Goal: Task Accomplishment & Management: Complete application form

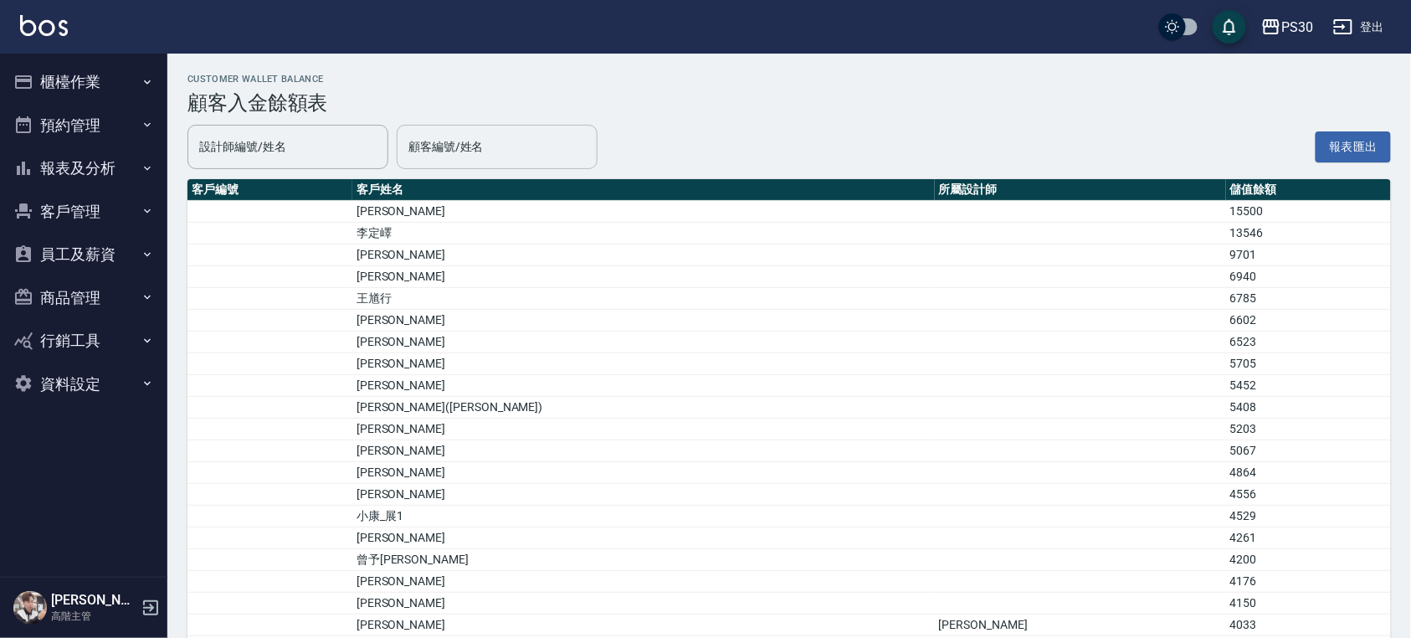
click at [481, 162] on div "顧客編號/姓名" at bounding box center [497, 147] width 201 height 44
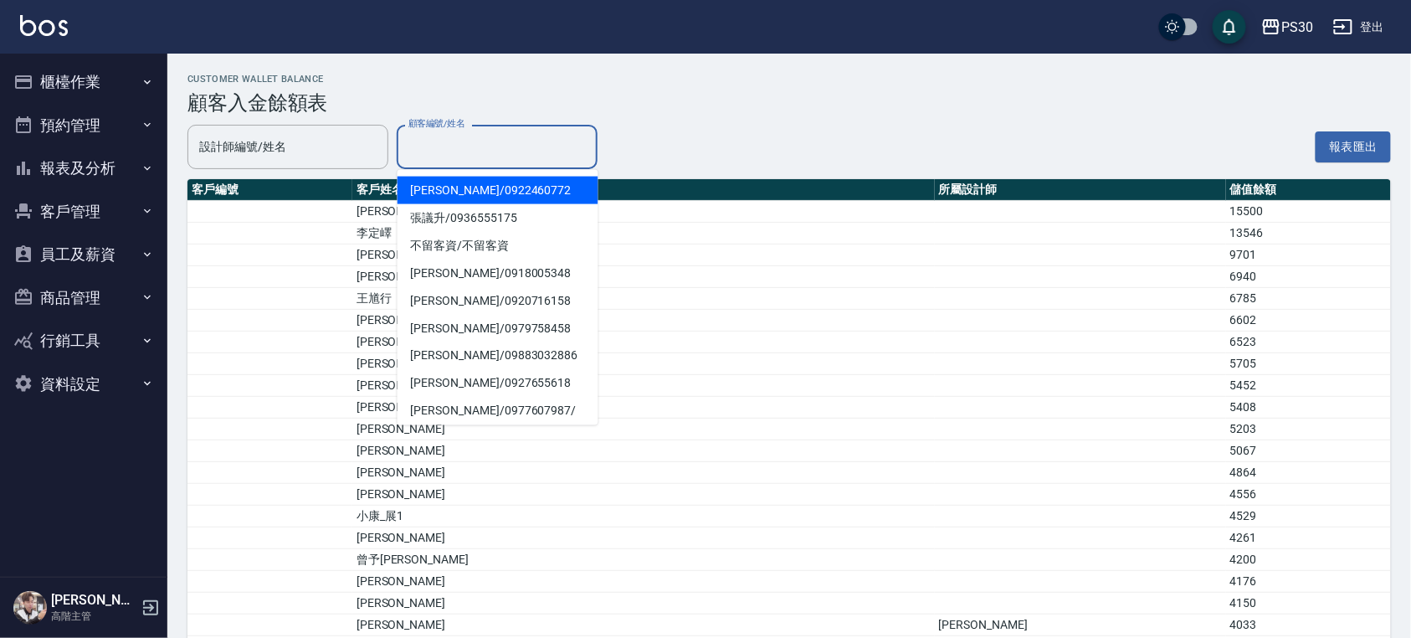
type input "ㄎ"
click at [463, 192] on span "[PERSON_NAME]/ 0930711475 /" at bounding box center [498, 191] width 201 height 28
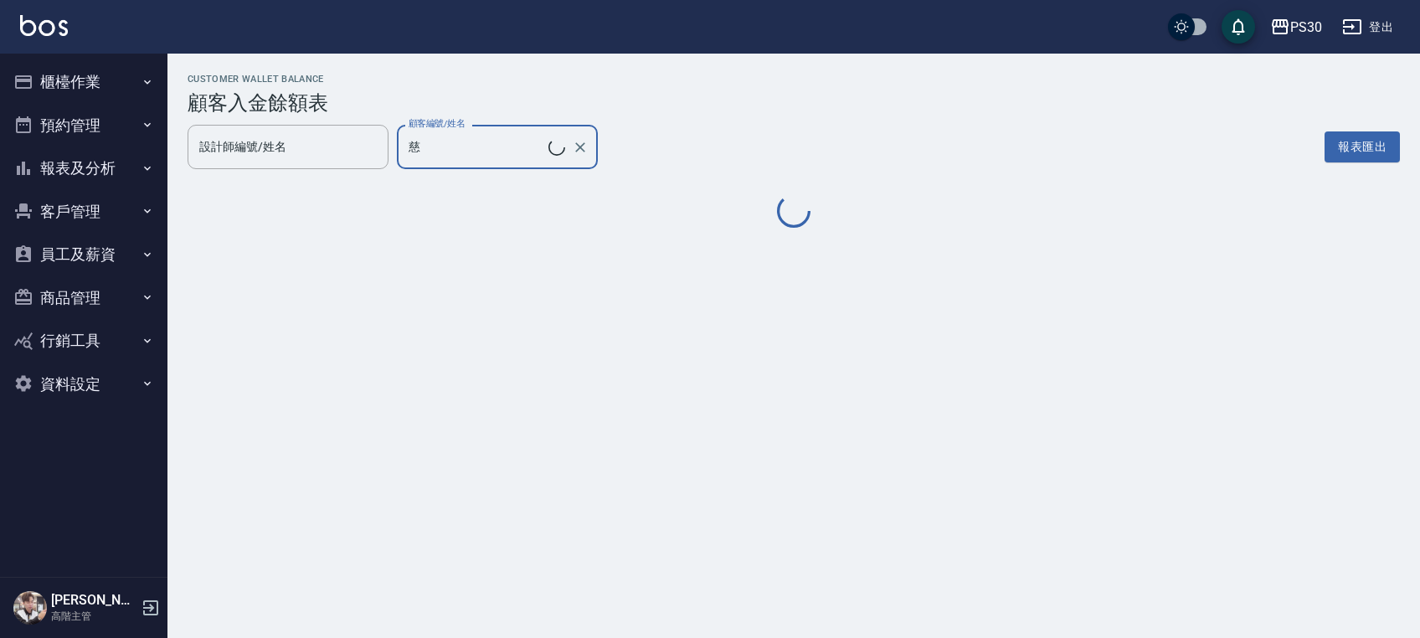
type input "[PERSON_NAME]/0930711475/"
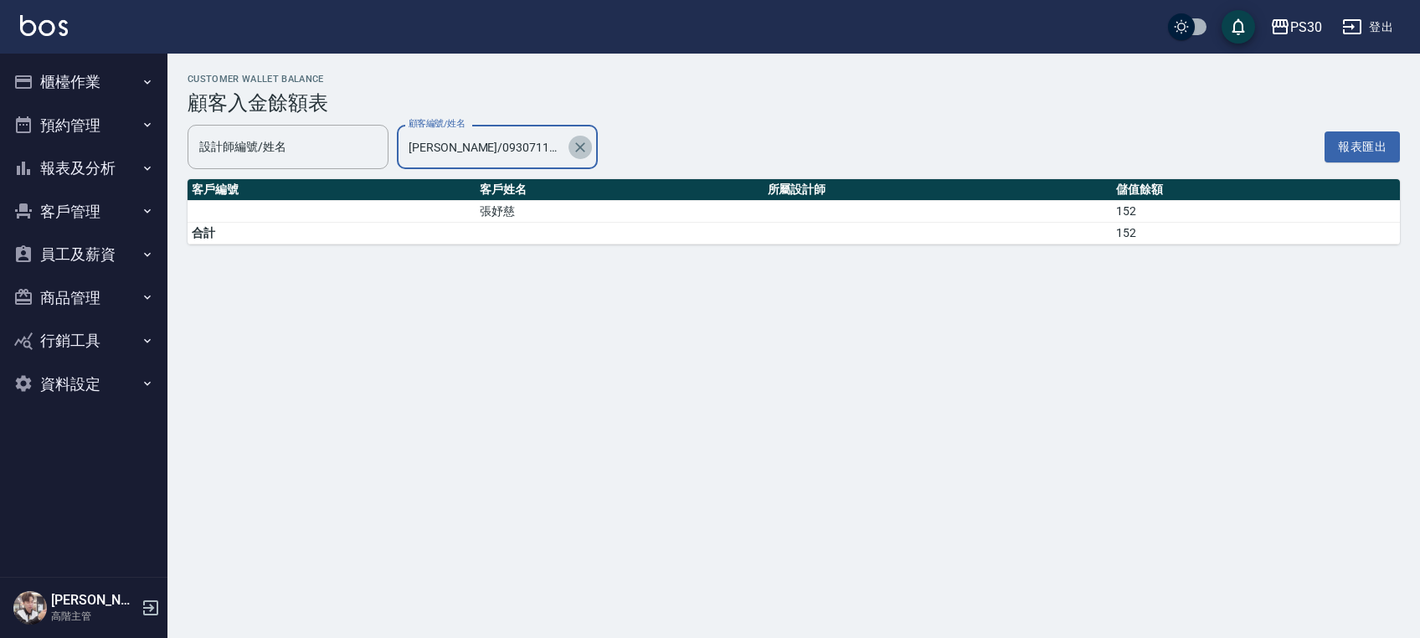
click at [589, 147] on button "Clear" at bounding box center [579, 147] width 23 height 23
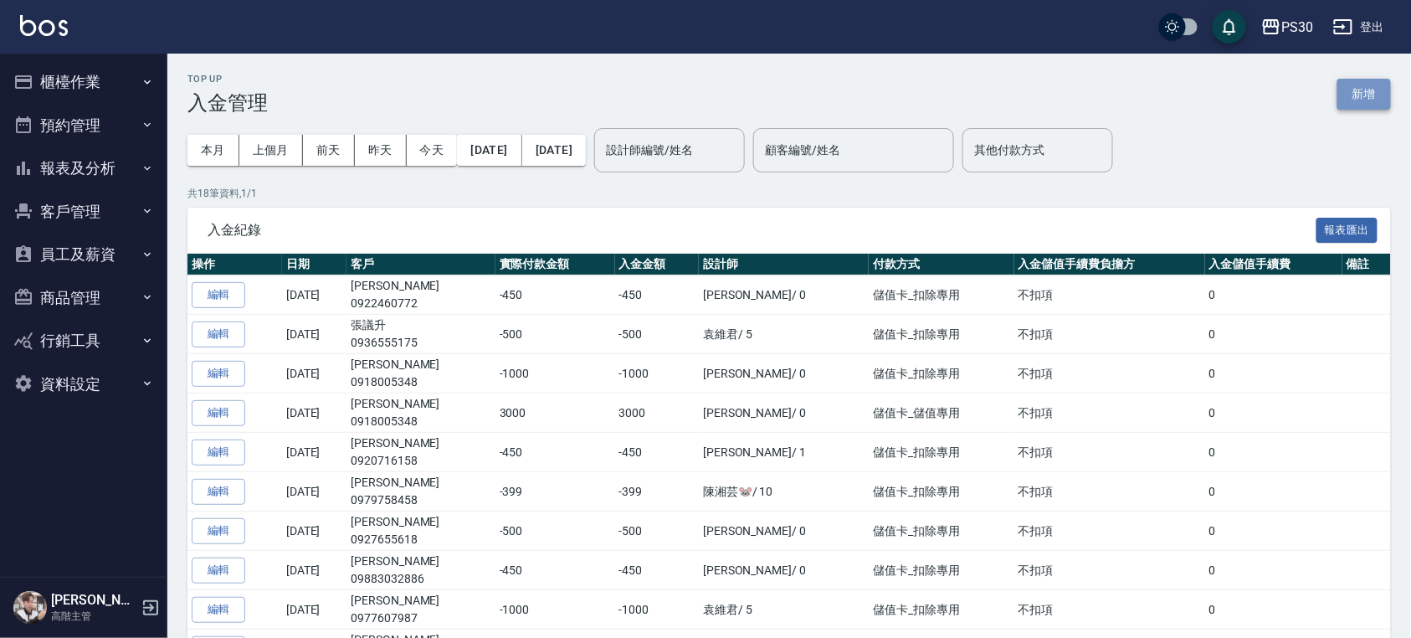
click at [1360, 94] on button "新增" at bounding box center [1365, 94] width 54 height 31
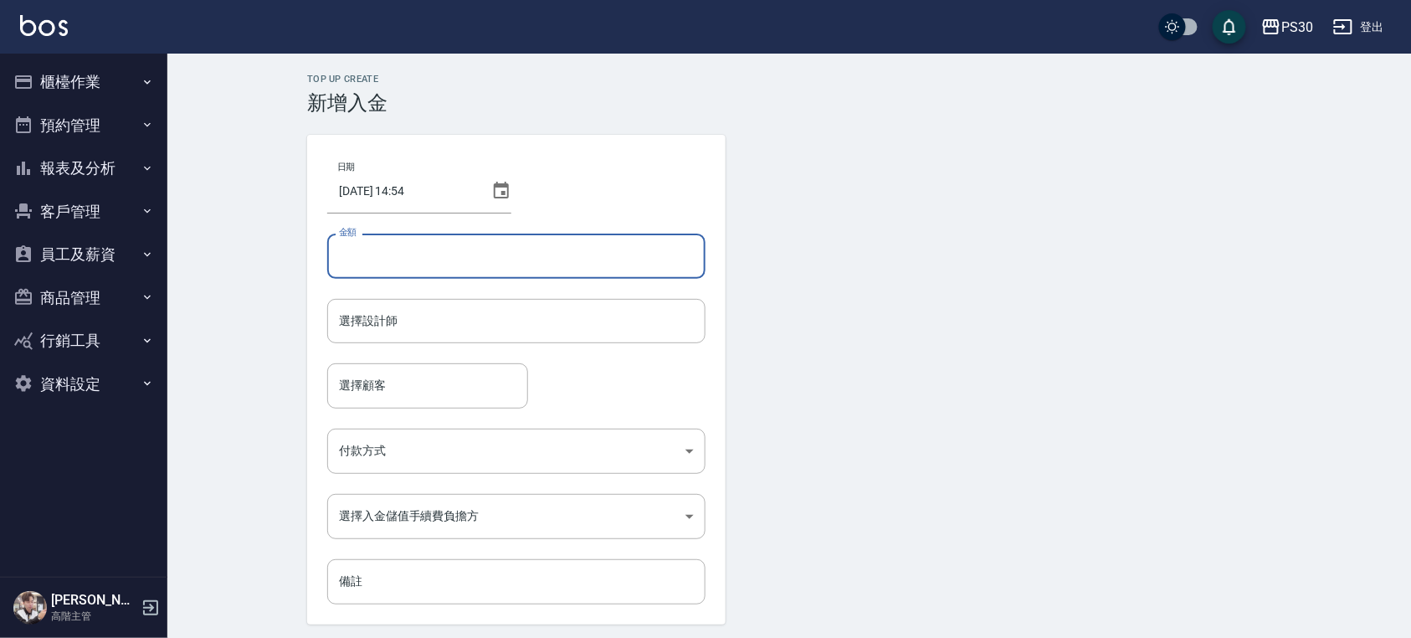
click at [500, 251] on input "金額" at bounding box center [516, 256] width 378 height 45
type input "2000"
click at [466, 313] on input "選擇設計師" at bounding box center [516, 320] width 363 height 29
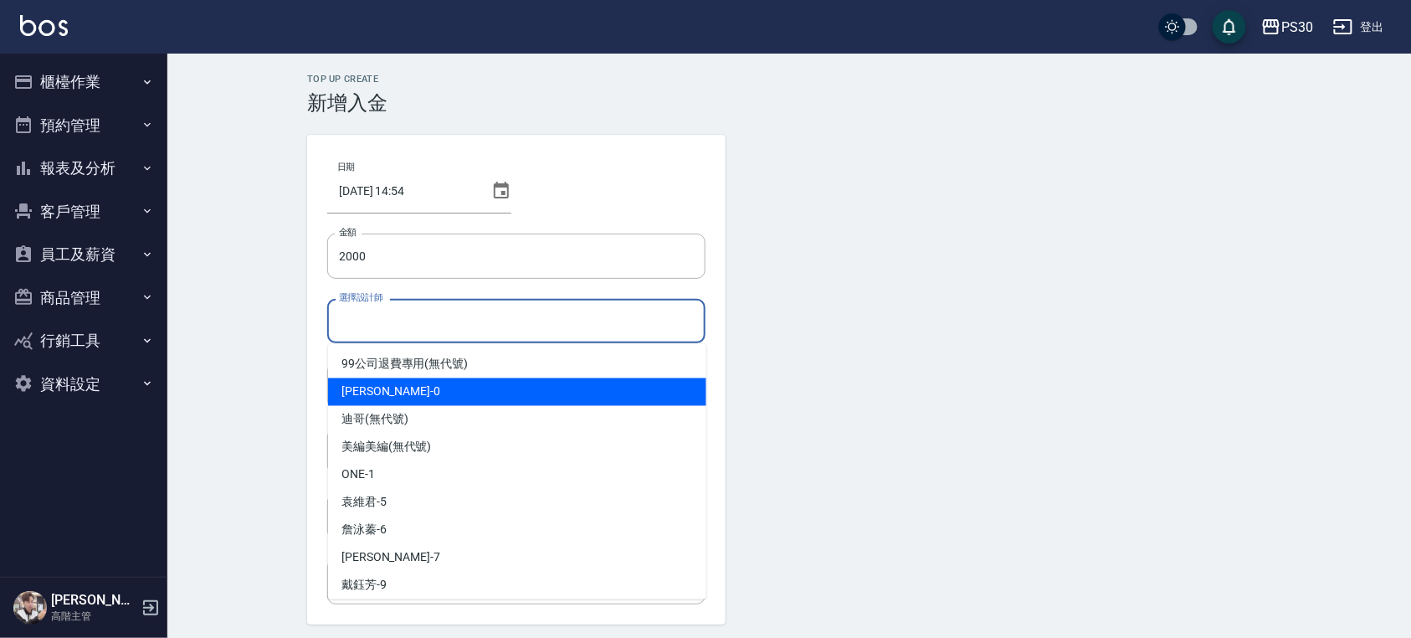
click at [435, 380] on div "[PERSON_NAME] -0" at bounding box center [517, 392] width 378 height 28
type input "廖金城-0"
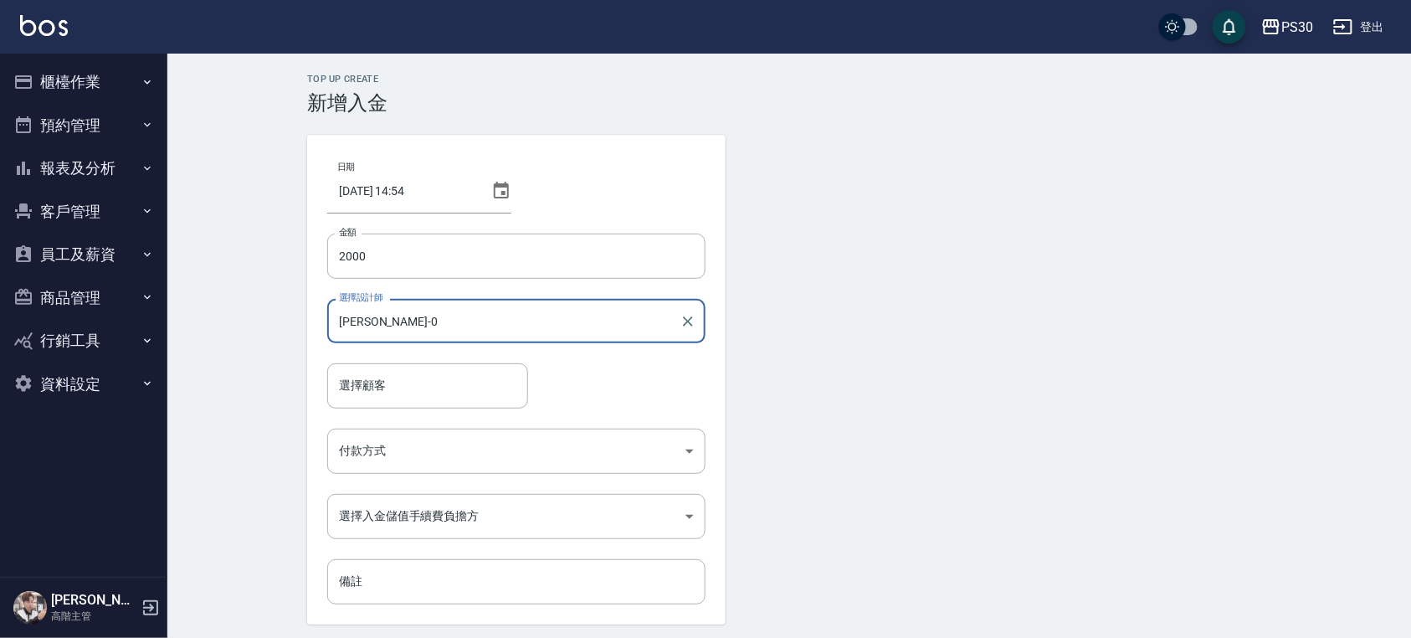
click at [435, 380] on input "選擇顧客" at bounding box center [428, 385] width 186 height 29
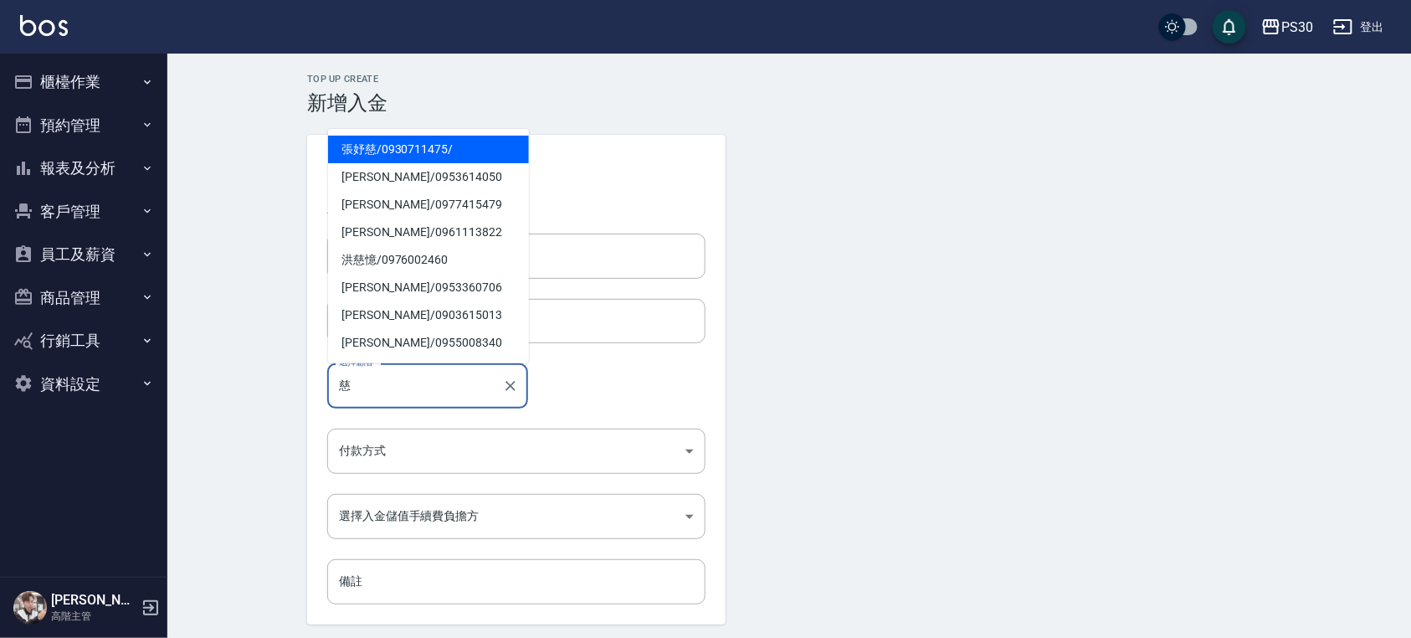
click at [383, 152] on span "[PERSON_NAME]/ 0930711475 /" at bounding box center [428, 150] width 201 height 28
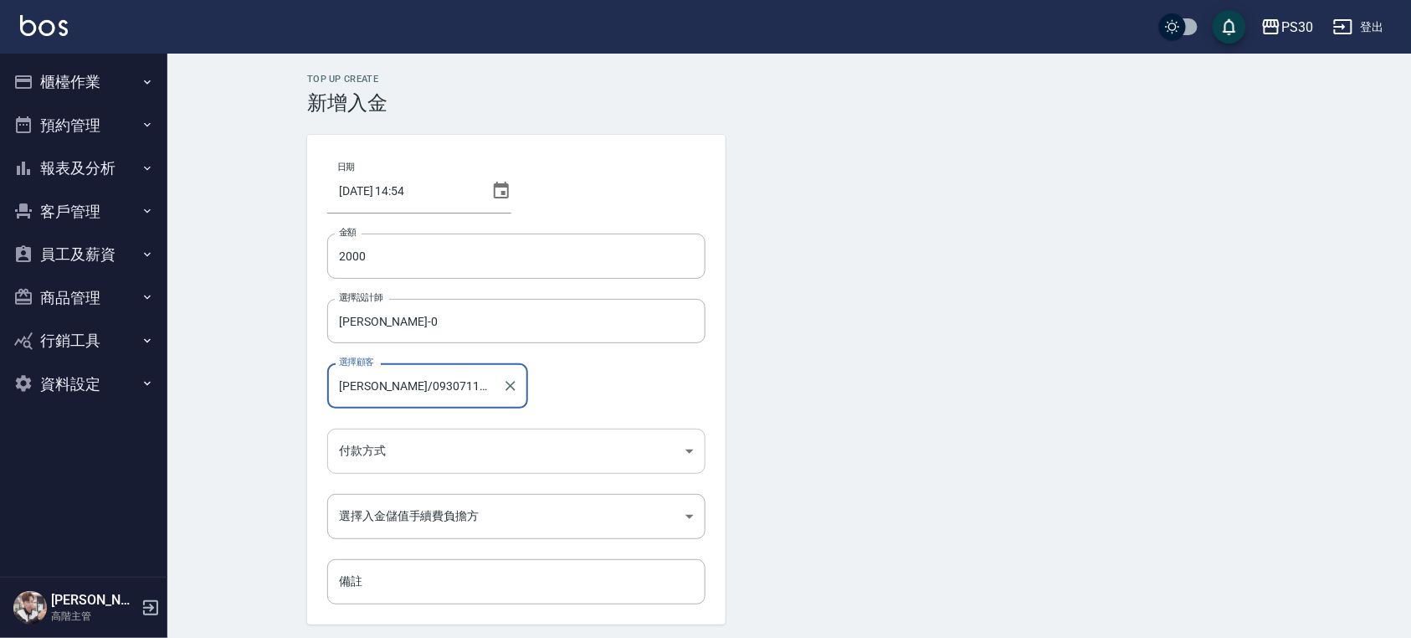
type input "[PERSON_NAME]/0930711475/"
click at [387, 447] on body "PS30 登出 櫃檯作業 打帳單 帳單列表 掛單列表 座位開單 營業儀表板 現金收支登錄 高階收支登錄 材料自購登錄 每日結帳 排班表 現場電腦打卡 掃碼打卡…" at bounding box center [705, 347] width 1411 height 695
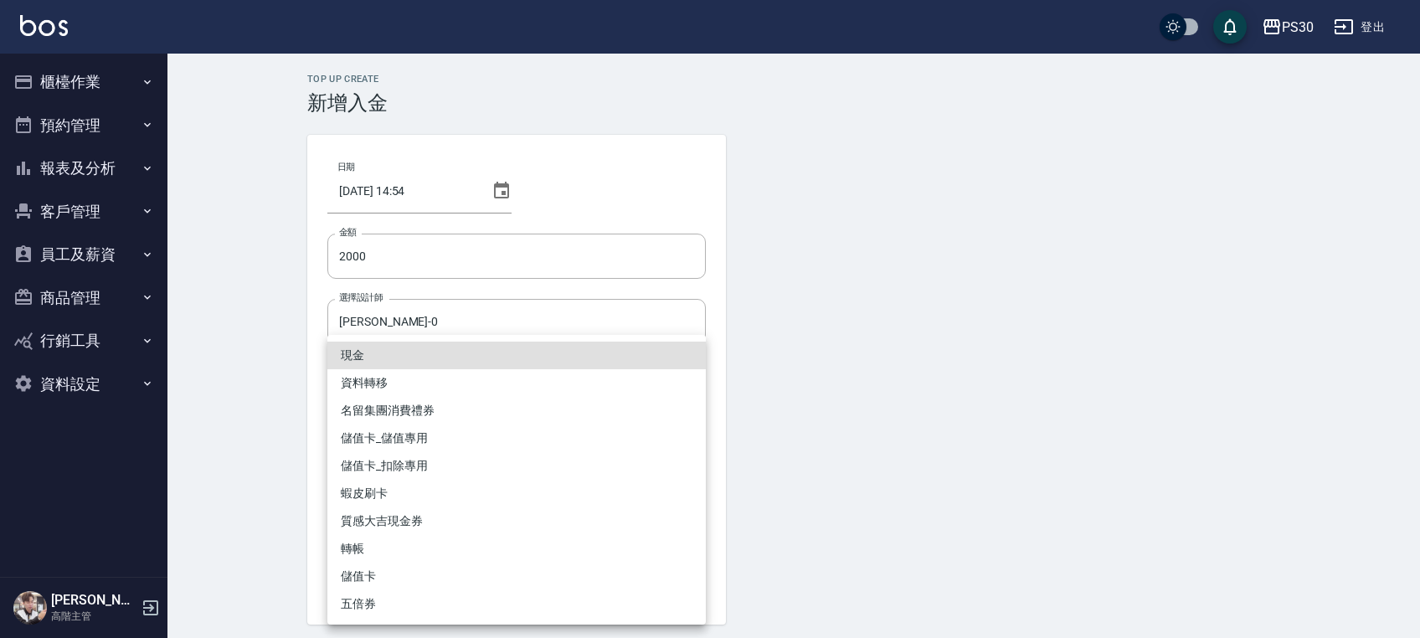
click at [423, 440] on li "儲值卡_儲值專用" at bounding box center [516, 438] width 378 height 28
type input "儲值卡_儲值專用"
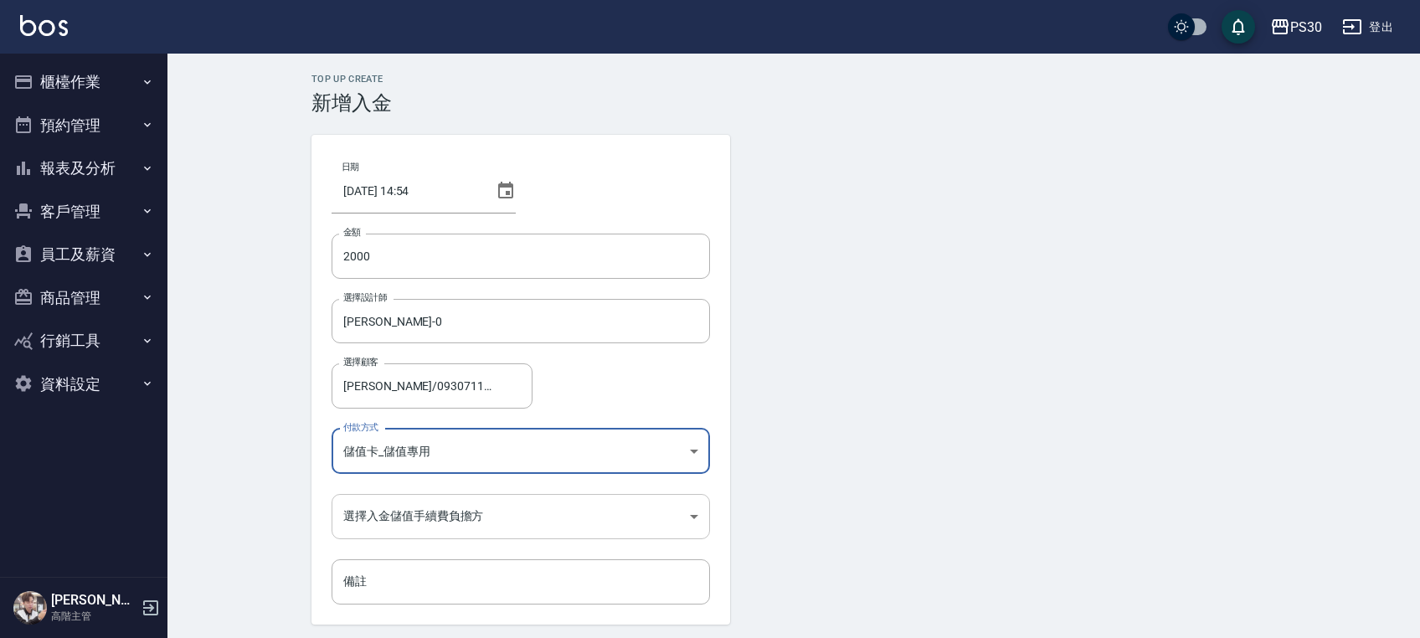
click at [409, 523] on body "PS30 登出 櫃檯作業 打帳單 帳單列表 掛單列表 座位開單 營業儀表板 現金收支登錄 高階收支登錄 材料自購登錄 每日結帳 排班表 現場電腦打卡 掃碼打卡…" at bounding box center [710, 347] width 1420 height 695
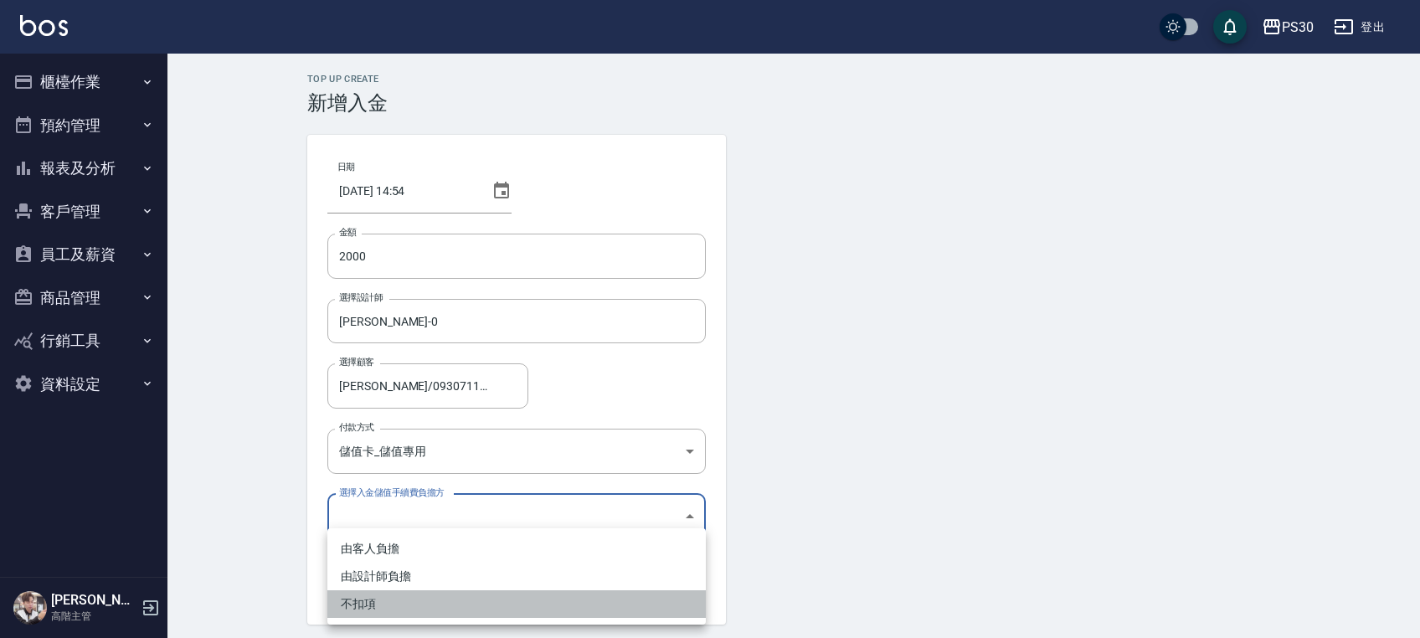
click at [382, 611] on li "不扣項" at bounding box center [516, 604] width 378 height 28
type input "WITHOUTHANDLINGFEE"
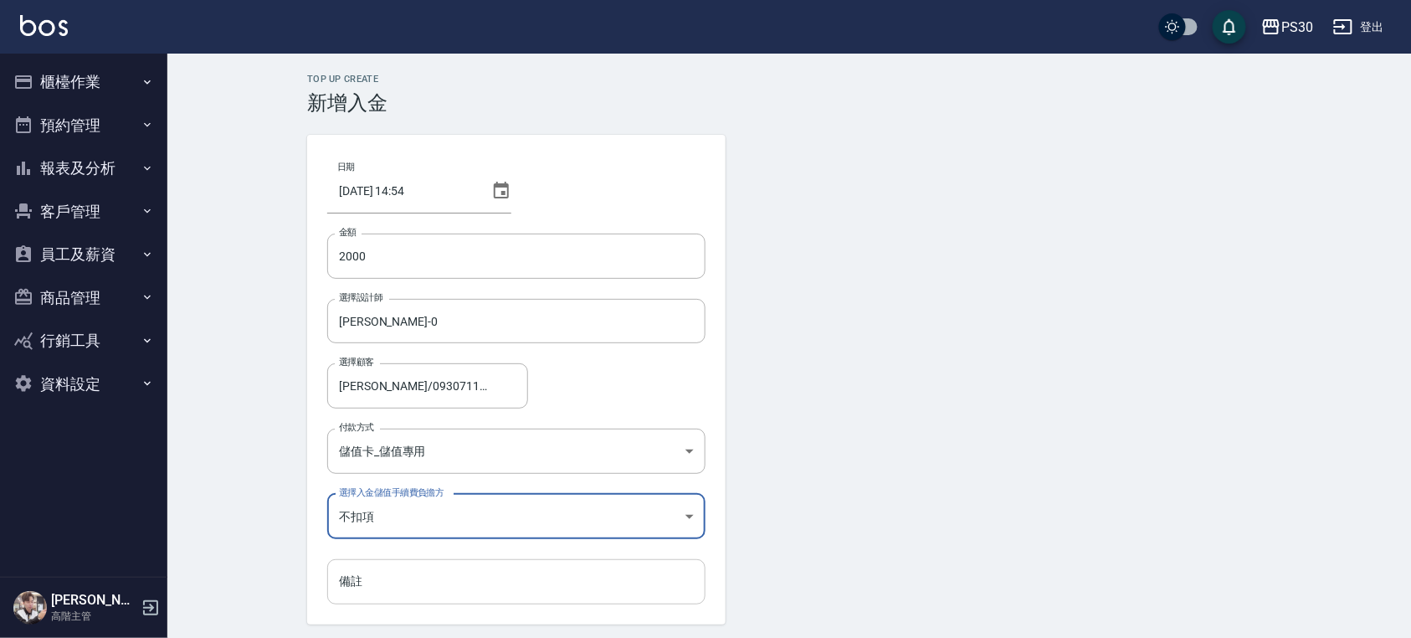
scroll to position [57, 0]
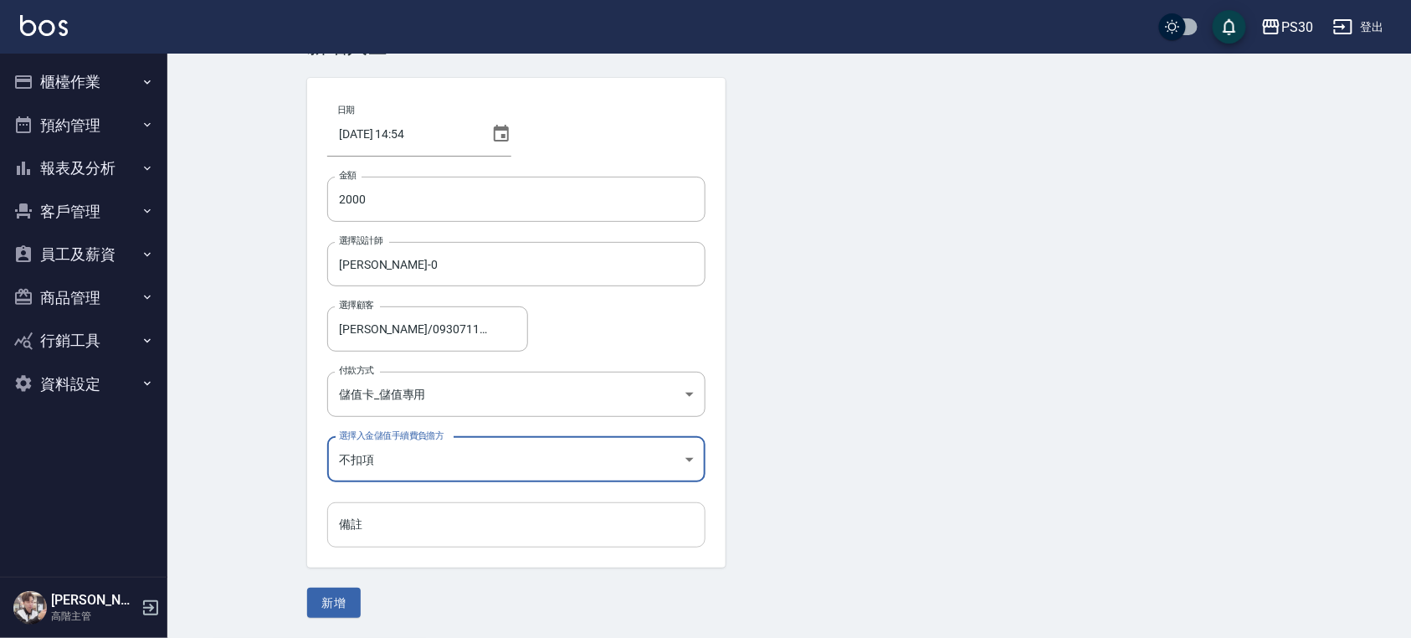
click at [386, 542] on input "備註" at bounding box center [516, 524] width 378 height 45
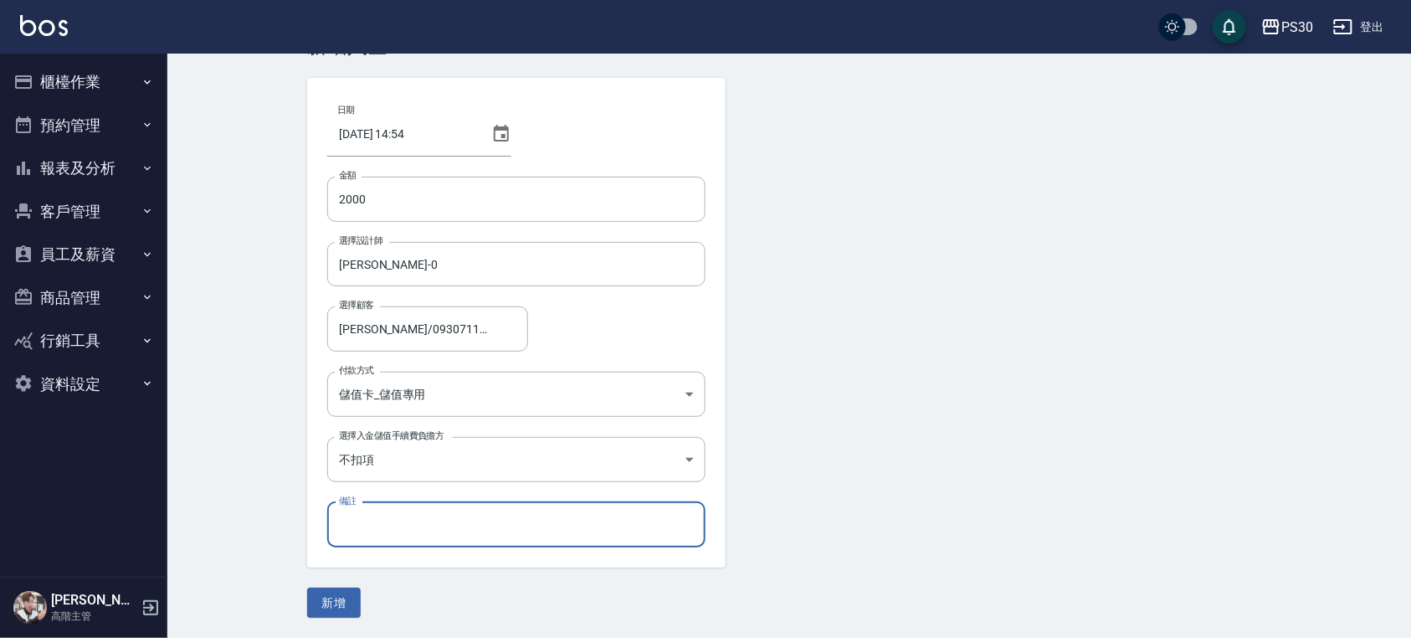
click at [446, 594] on form "日期 2025/10/12 14:54 金額 2000 金額 選擇設計師 廖金城-0 選擇設計師 選擇顧客 張妤慈/0930711475/ 選擇顧客 付款方式…" at bounding box center [789, 348] width 964 height 540
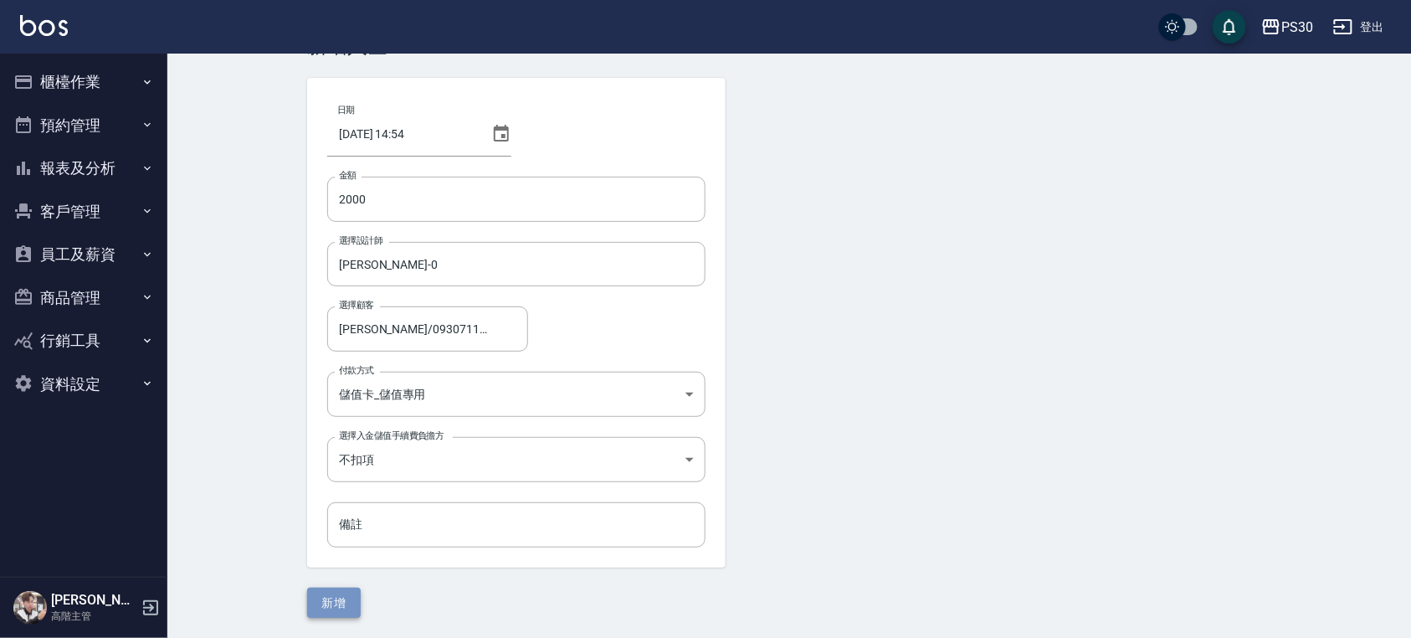
click at [343, 596] on button "新增" at bounding box center [334, 603] width 54 height 31
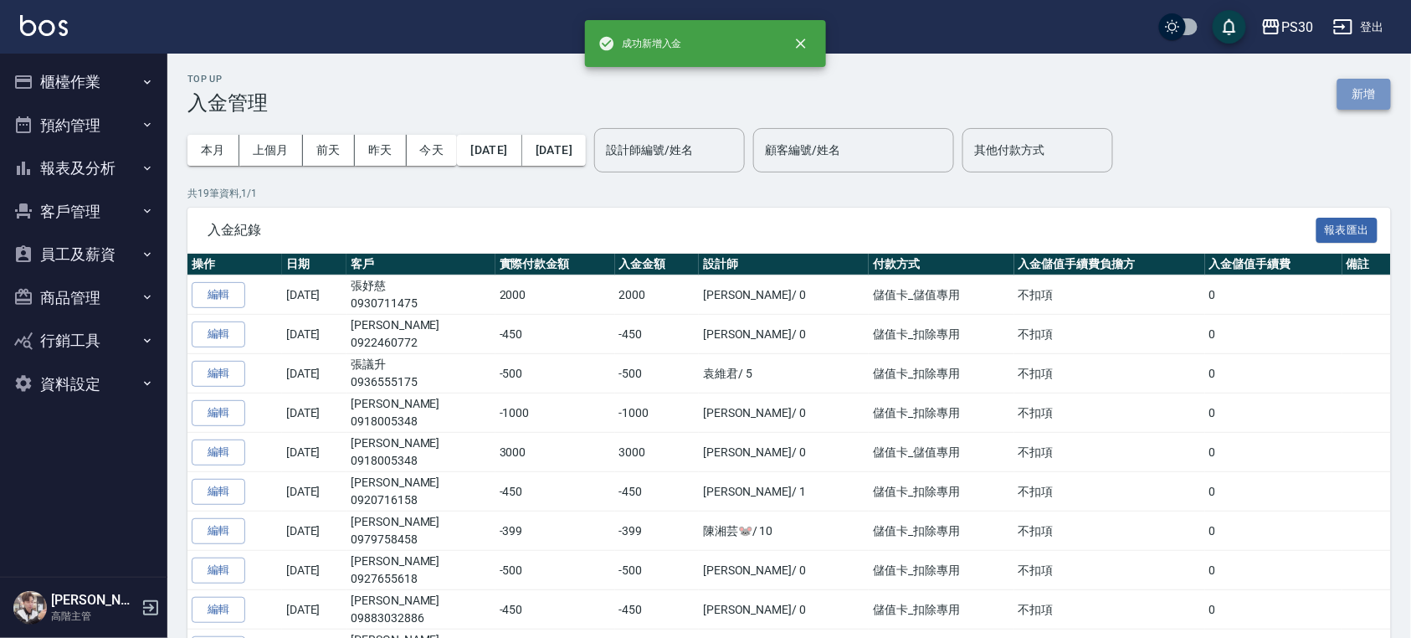
click at [1368, 95] on button "新增" at bounding box center [1365, 94] width 54 height 31
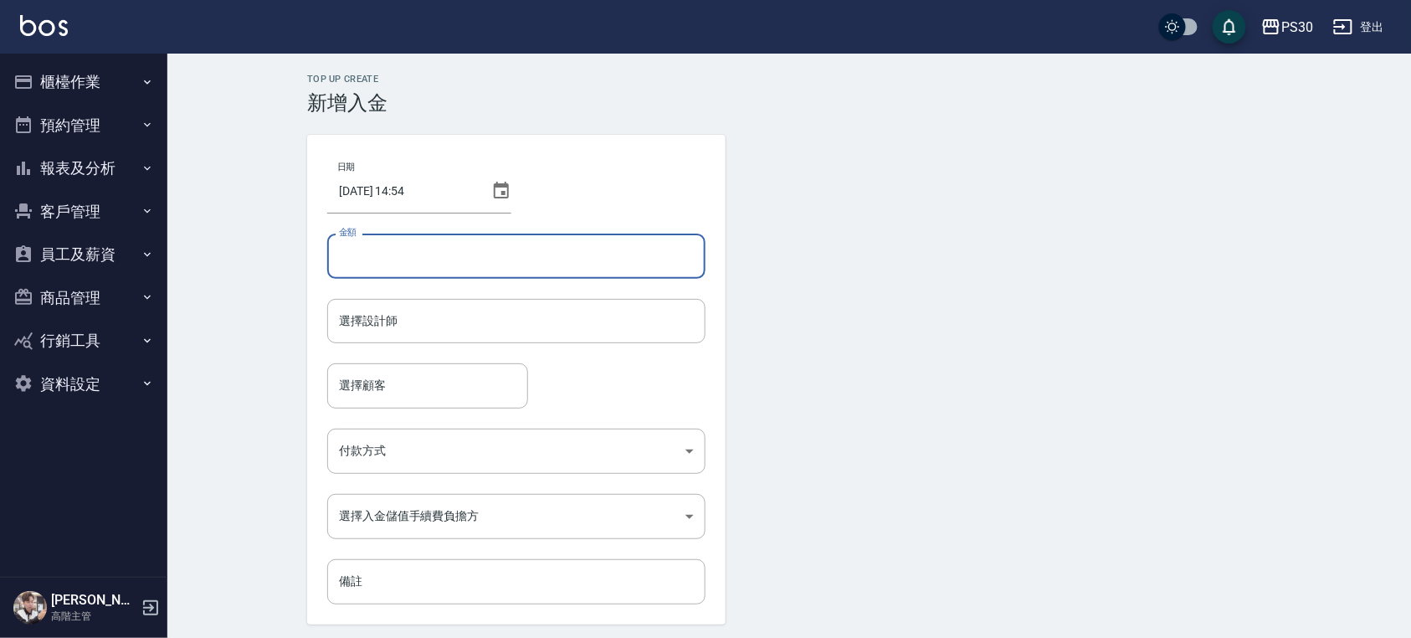
click at [556, 248] on input "金額" at bounding box center [516, 256] width 378 height 45
click at [415, 342] on div "選擇設計師" at bounding box center [516, 321] width 378 height 44
type input "-450"
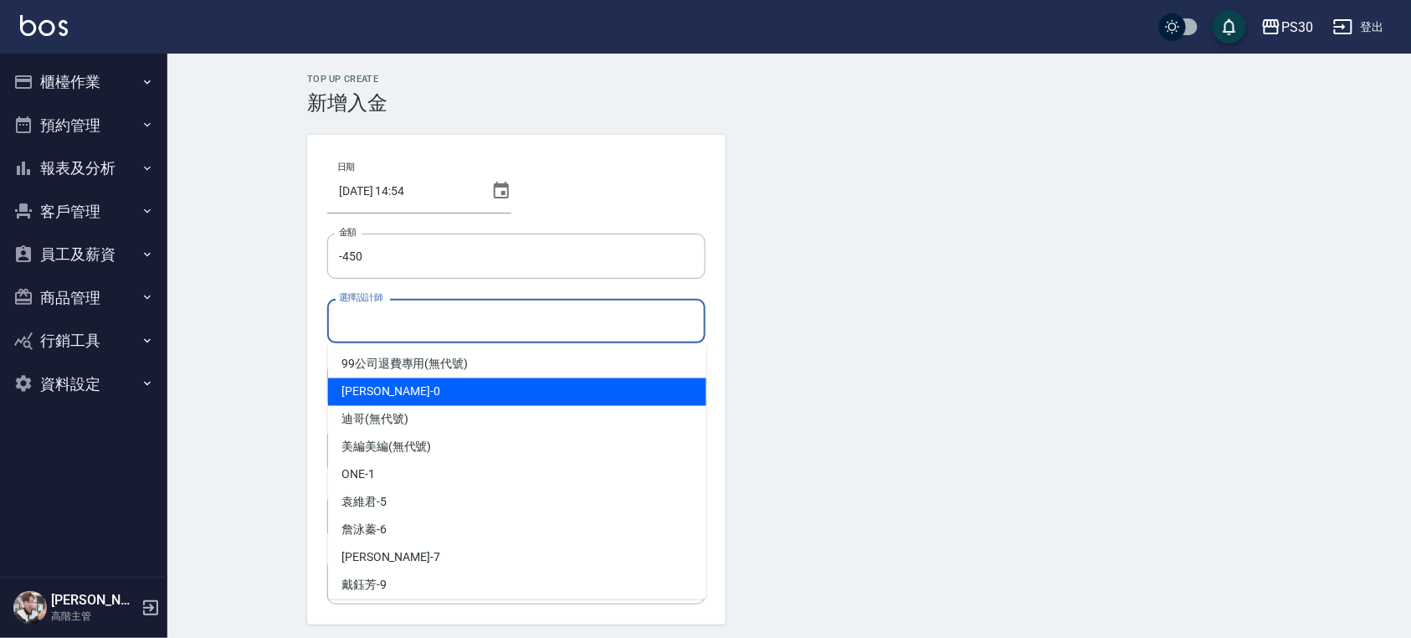
click at [423, 382] on div "廖金城 -0" at bounding box center [517, 392] width 378 height 28
type input "廖金城-0"
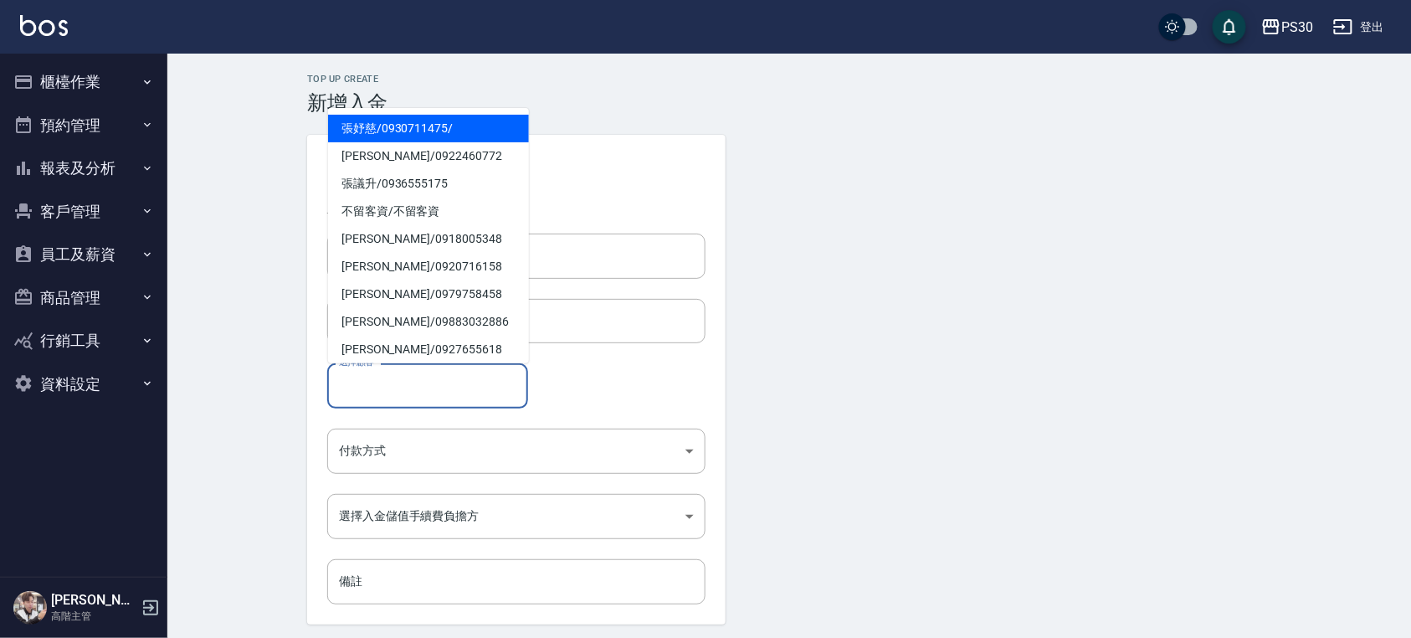
click at [407, 379] on input "選擇顧客" at bounding box center [428, 385] width 186 height 29
click at [409, 137] on span "[PERSON_NAME]/ 0930711475 /" at bounding box center [428, 129] width 201 height 28
type input "[PERSON_NAME]/0930711475/"
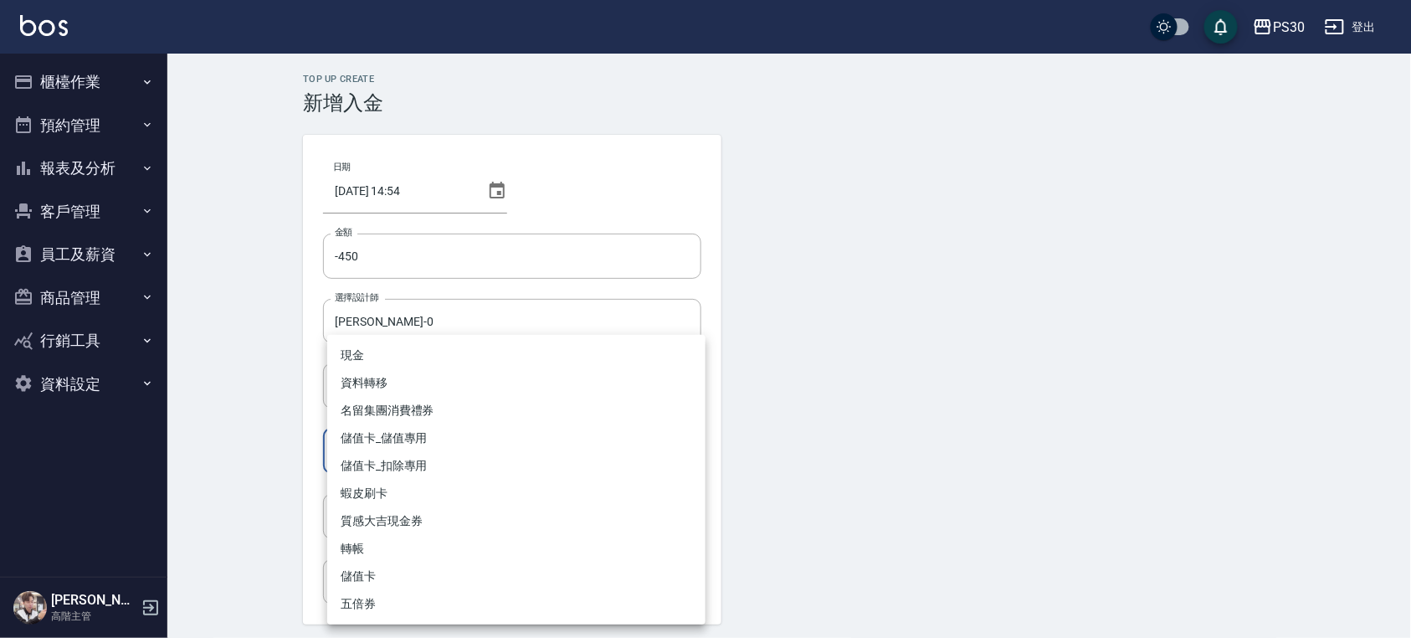
click at [406, 456] on body "PS30 登出 櫃檯作業 打帳單 帳單列表 掛單列表 座位開單 營業儀表板 現金收支登錄 高階收支登錄 材料自購登錄 每日結帳 排班表 現場電腦打卡 掃碼打卡…" at bounding box center [705, 347] width 1411 height 695
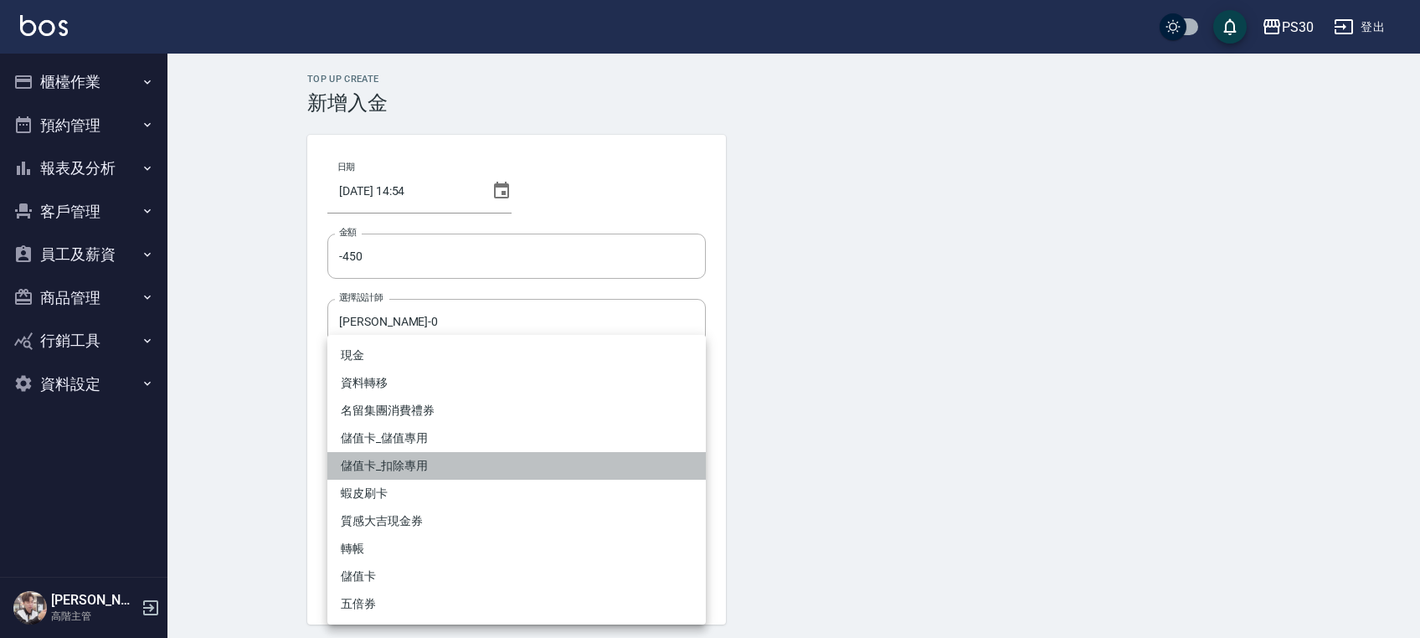
click at [407, 460] on li "儲值卡_扣除專用" at bounding box center [516, 466] width 378 height 28
type input "儲值卡_扣除專用"
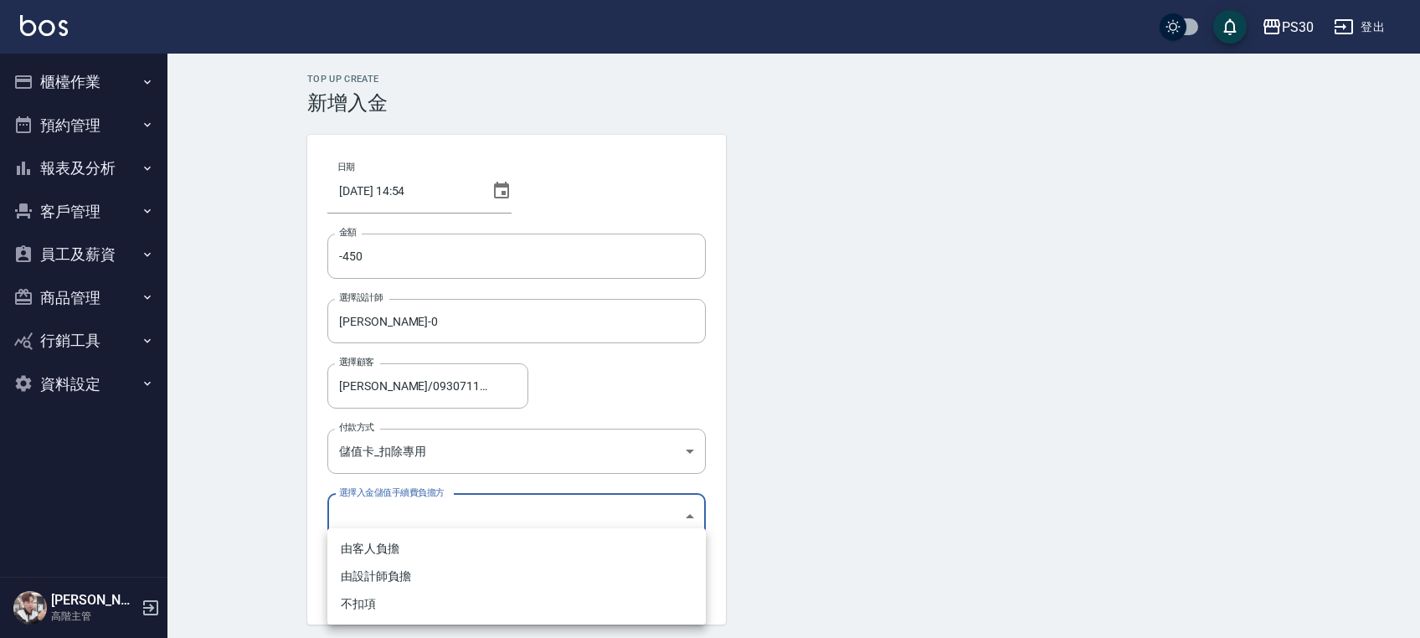
click at [396, 513] on body "PS30 登出 櫃檯作業 打帳單 帳單列表 掛單列表 座位開單 營業儀表板 現金收支登錄 高階收支登錄 材料自購登錄 每日結帳 排班表 現場電腦打卡 掃碼打卡…" at bounding box center [710, 347] width 1420 height 695
click at [387, 601] on li "不扣項" at bounding box center [516, 604] width 378 height 28
type input "WITHOUTHANDLINGFEE"
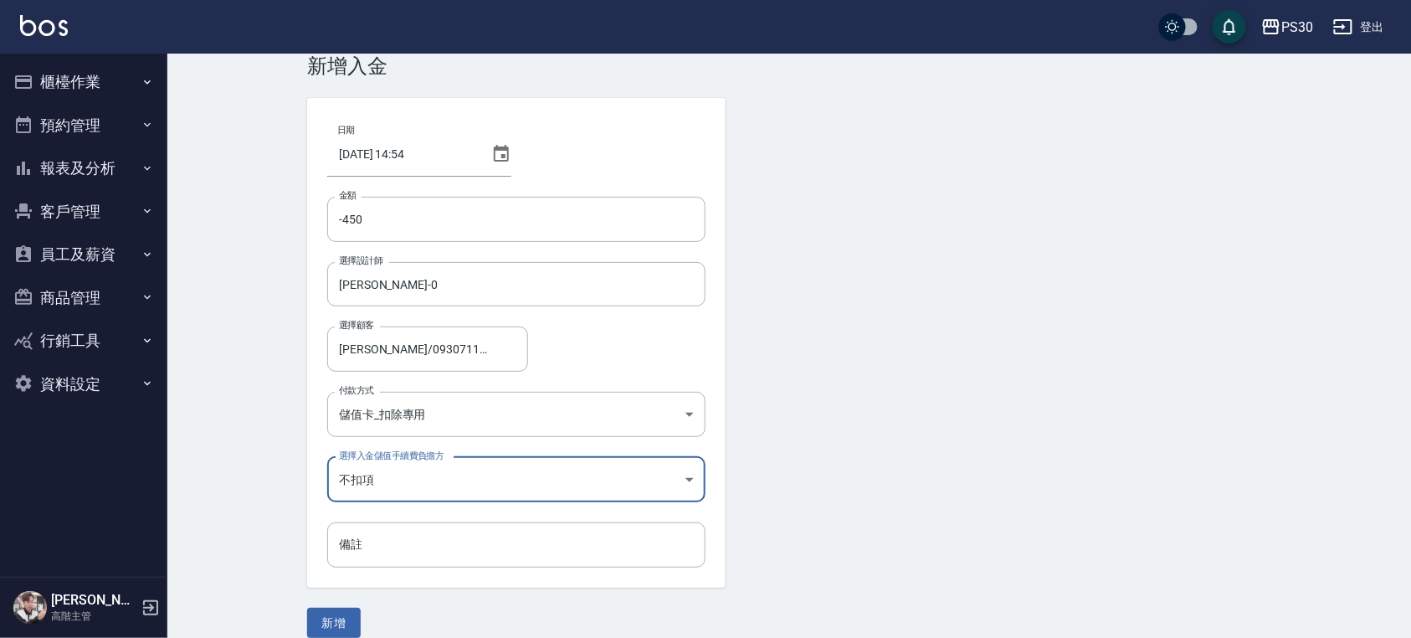
scroll to position [57, 0]
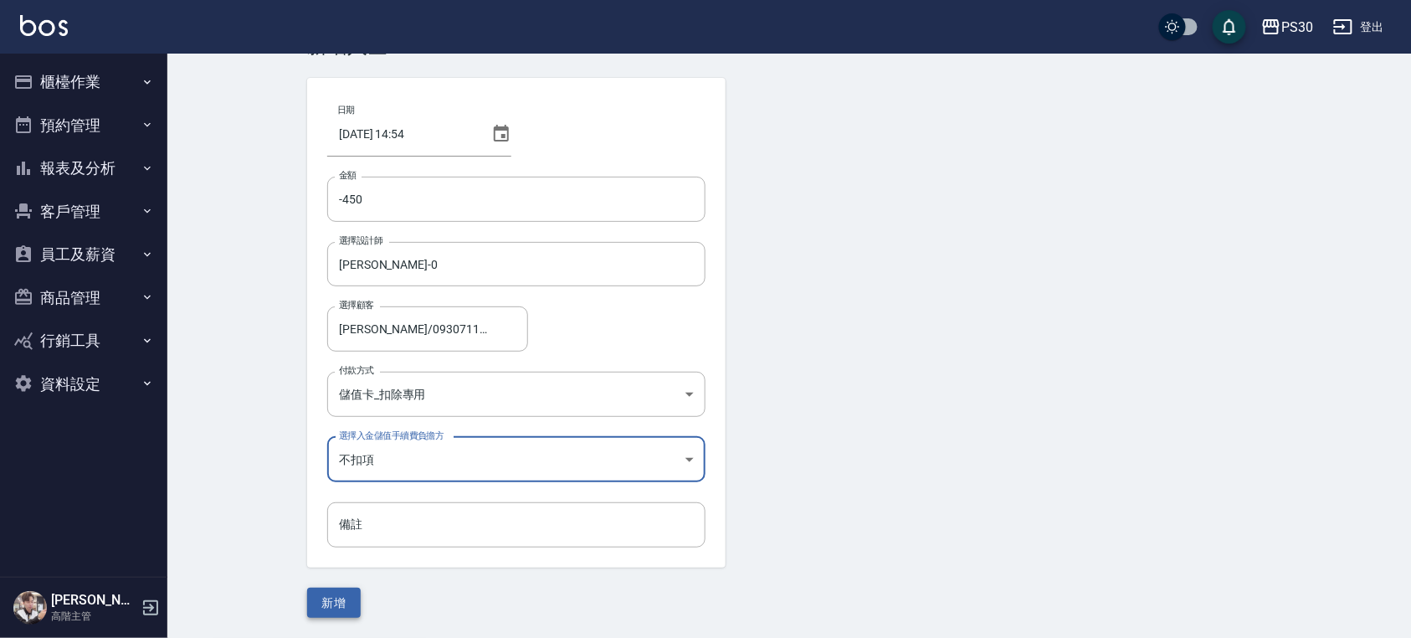
click at [342, 599] on button "新增" at bounding box center [334, 603] width 54 height 31
